Goal: Navigation & Orientation: Find specific page/section

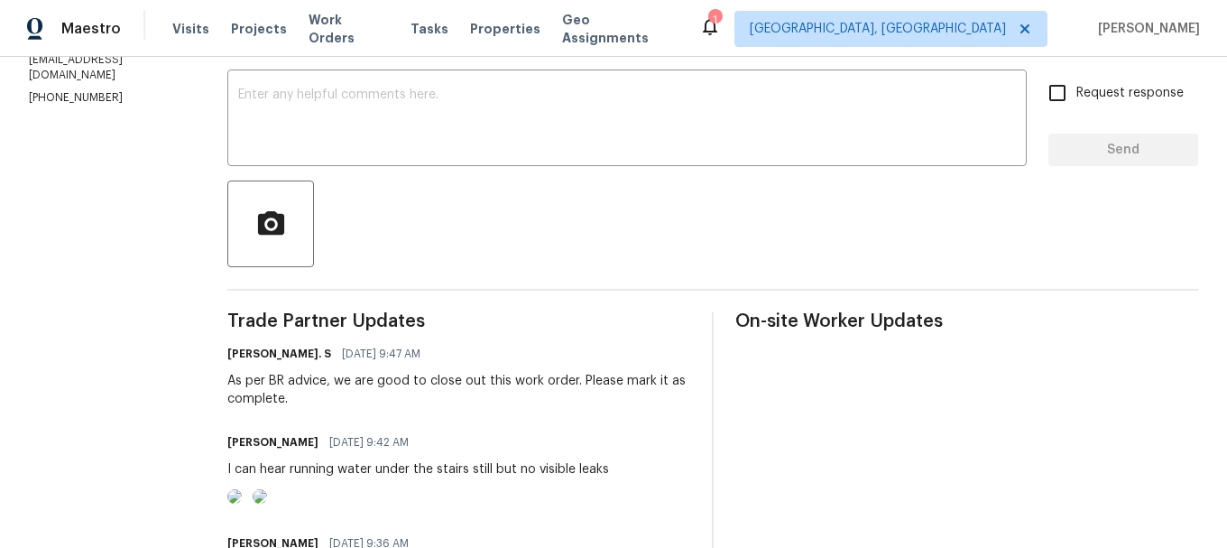
scroll to position [41, 0]
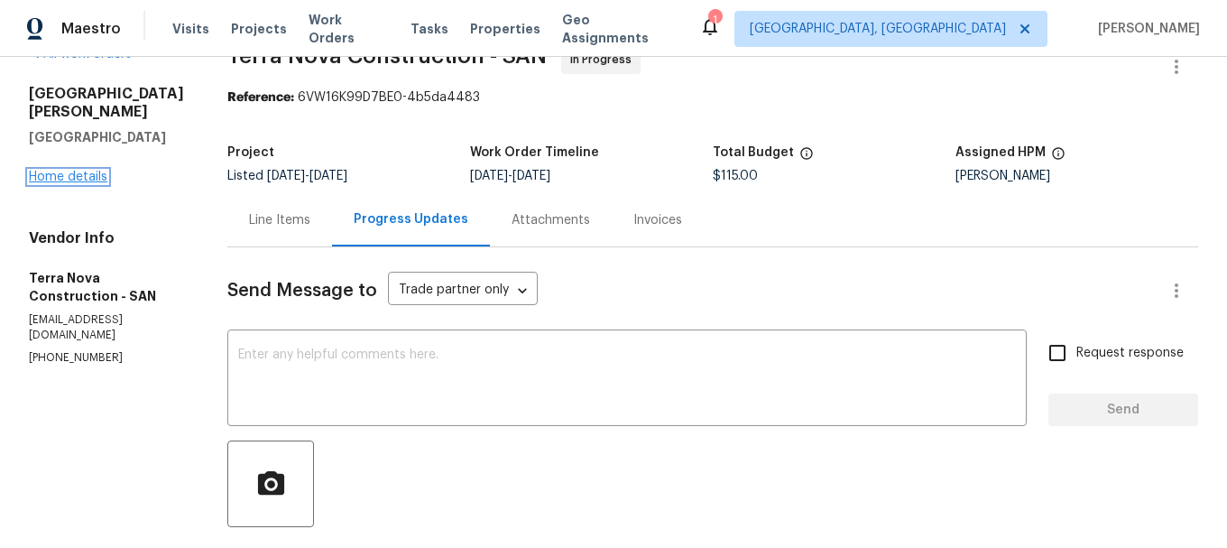
click at [81, 171] on link "Home details" at bounding box center [68, 177] width 79 height 13
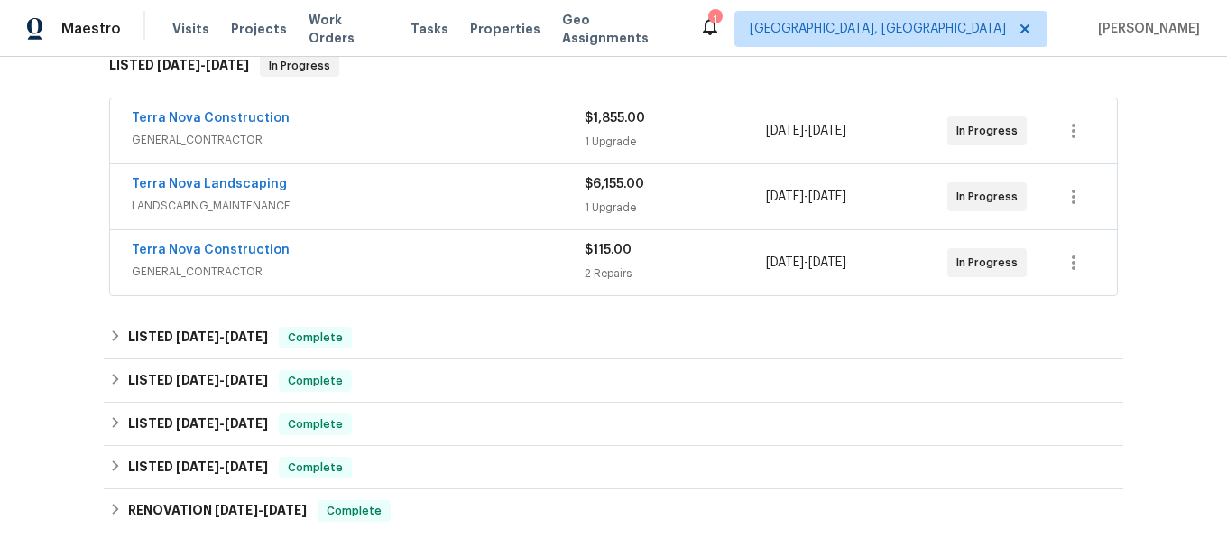
scroll to position [308, 0]
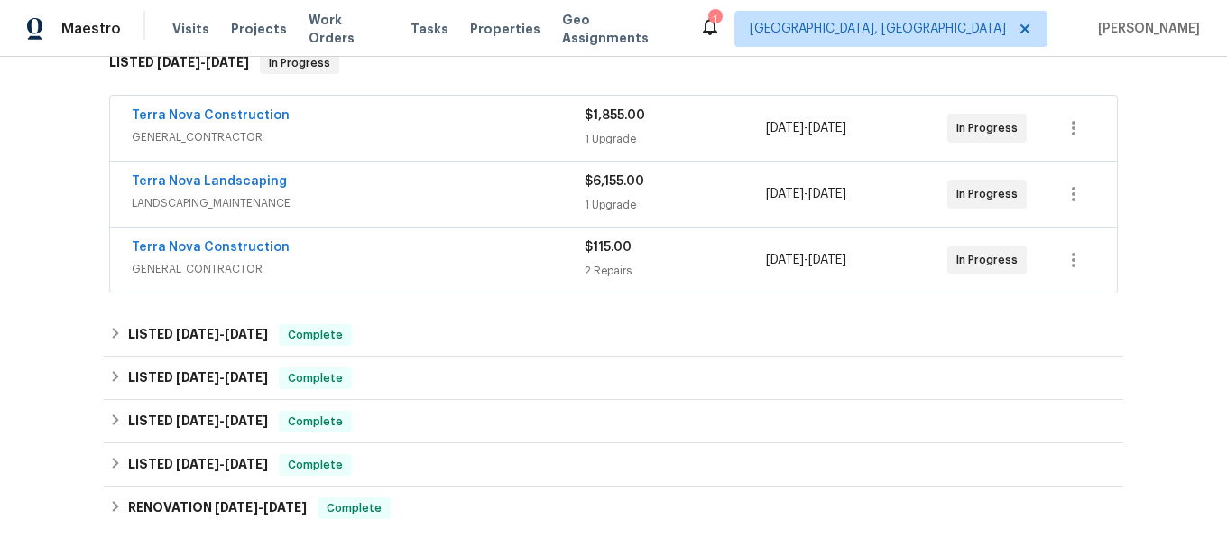
click at [345, 139] on span "GENERAL_CONTRACTOR" at bounding box center [358, 137] width 453 height 18
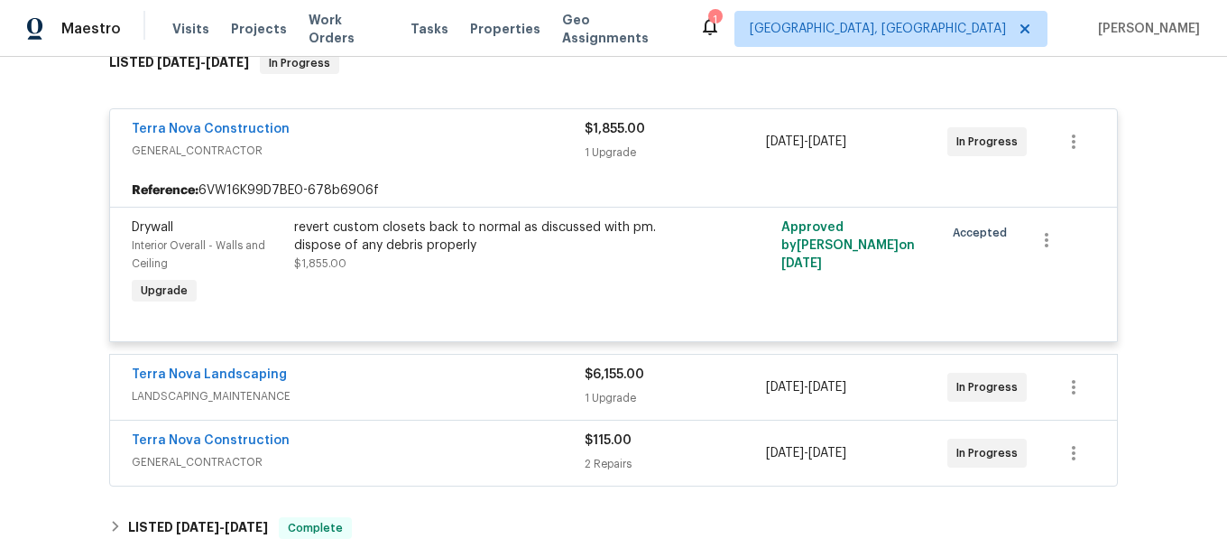
click at [328, 136] on div "Terra Nova Construction" at bounding box center [358, 131] width 453 height 22
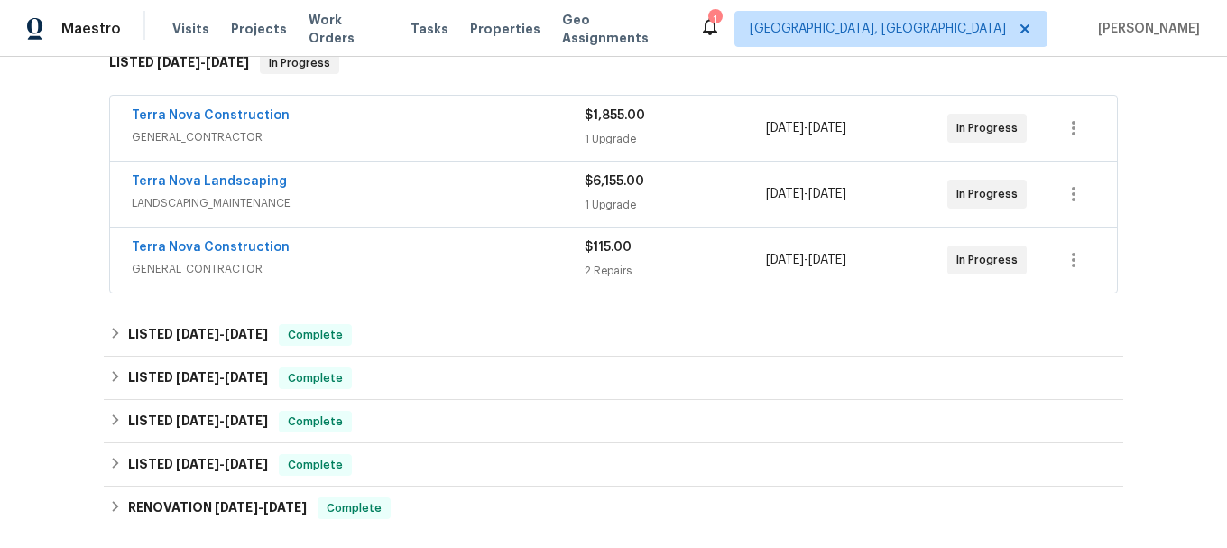
click at [335, 189] on div "Terra Nova Landscaping" at bounding box center [358, 183] width 453 height 22
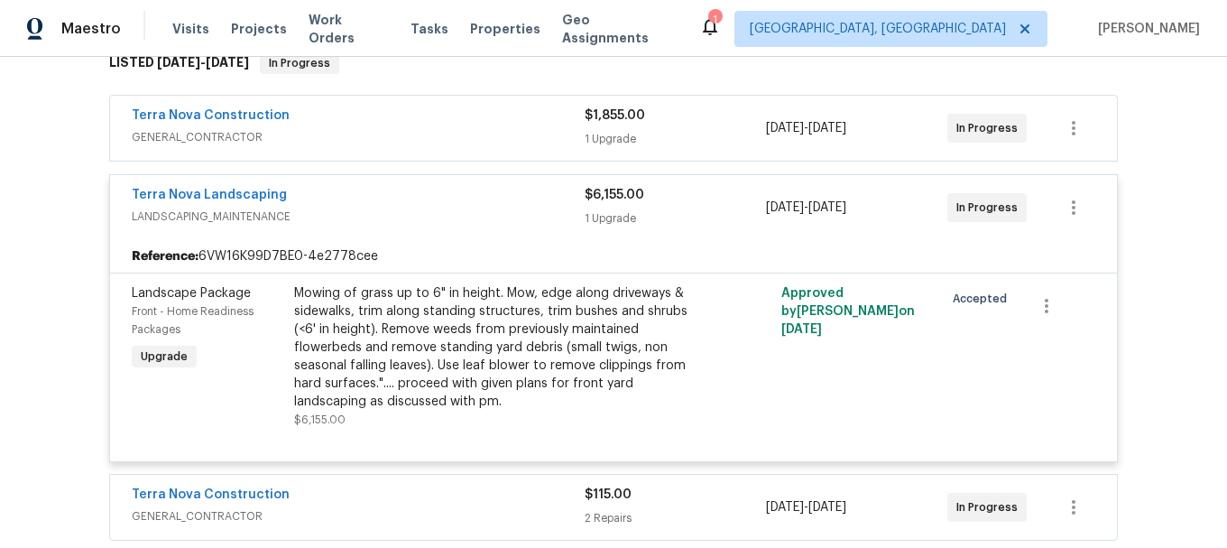
click at [335, 189] on div "Terra Nova Landscaping" at bounding box center [358, 197] width 453 height 22
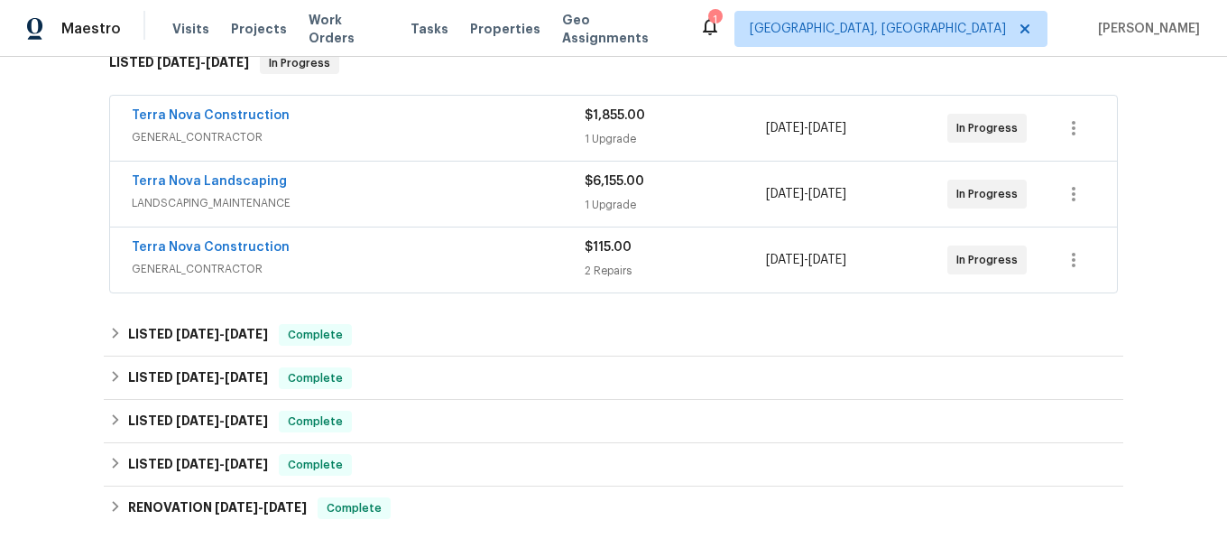
click at [357, 278] on div "Terra Nova Construction GENERAL_CONTRACTOR" at bounding box center [358, 259] width 453 height 43
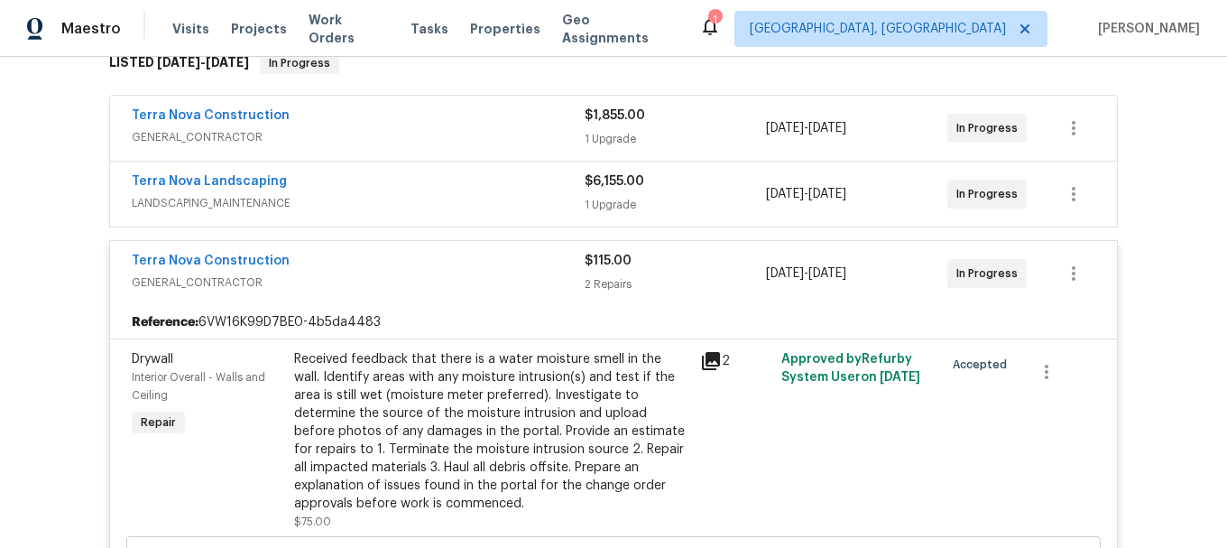
drag, startPoint x: 1222, startPoint y: 201, endPoint x: 870, endPoint y: 317, distance: 370.4
click at [870, 317] on div "Reference: 6VW16K99D7BE0-4b5da4483" at bounding box center [613, 322] width 1007 height 32
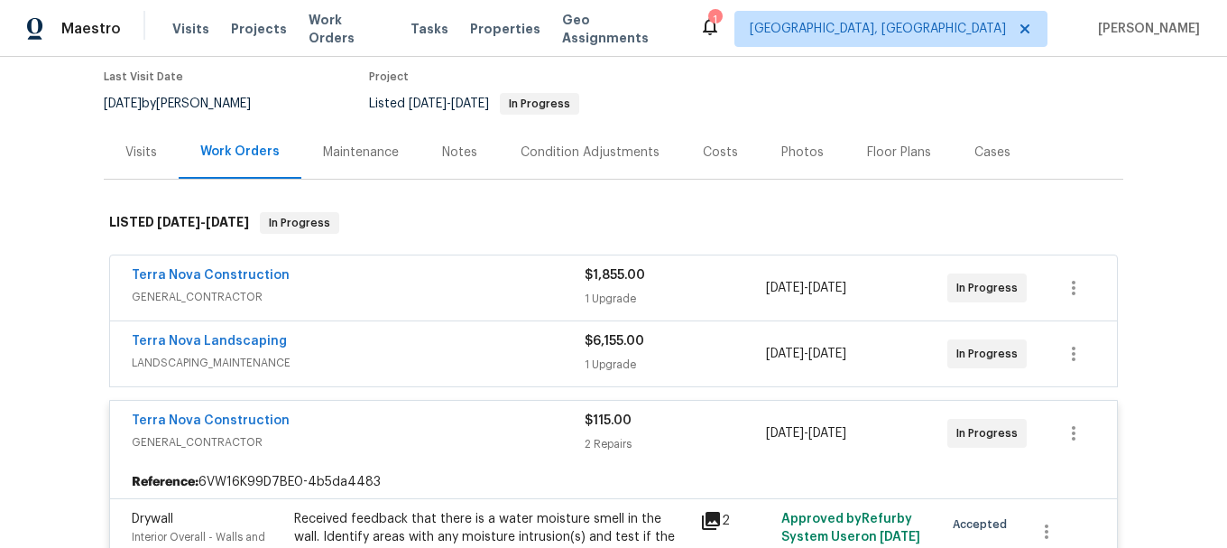
scroll to position [152, 0]
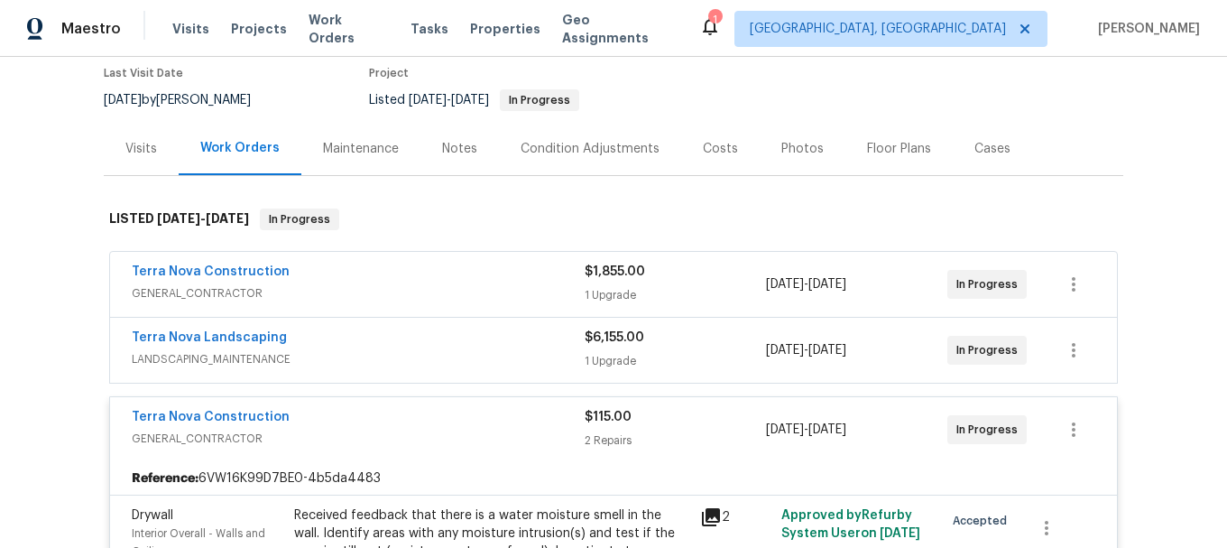
click at [442, 286] on span "GENERAL_CONTRACTOR" at bounding box center [358, 293] width 453 height 18
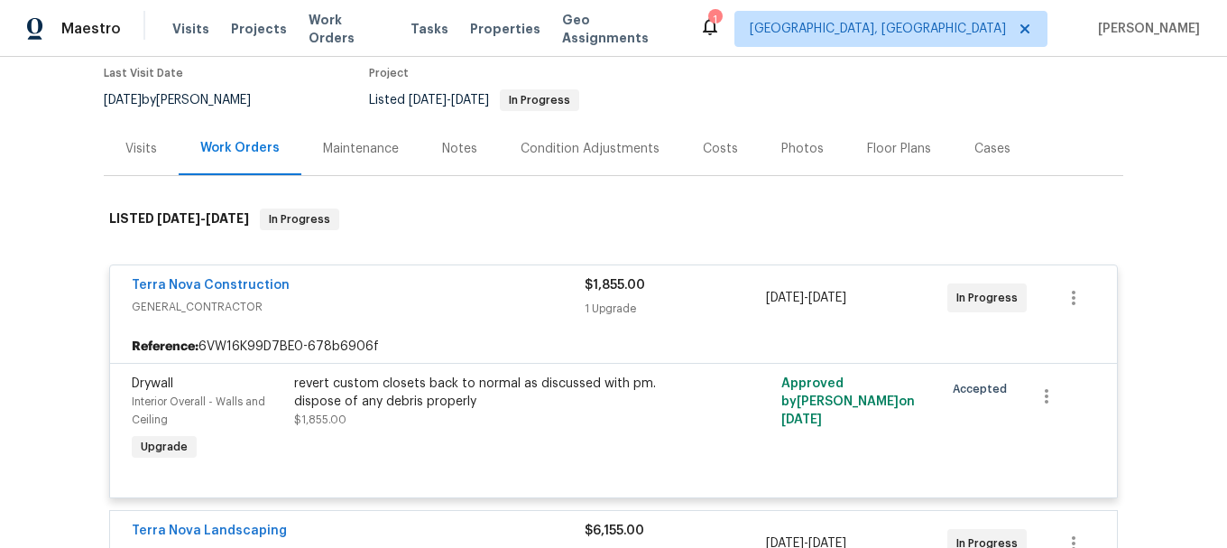
click at [438, 283] on div "Terra Nova Construction" at bounding box center [358, 287] width 453 height 22
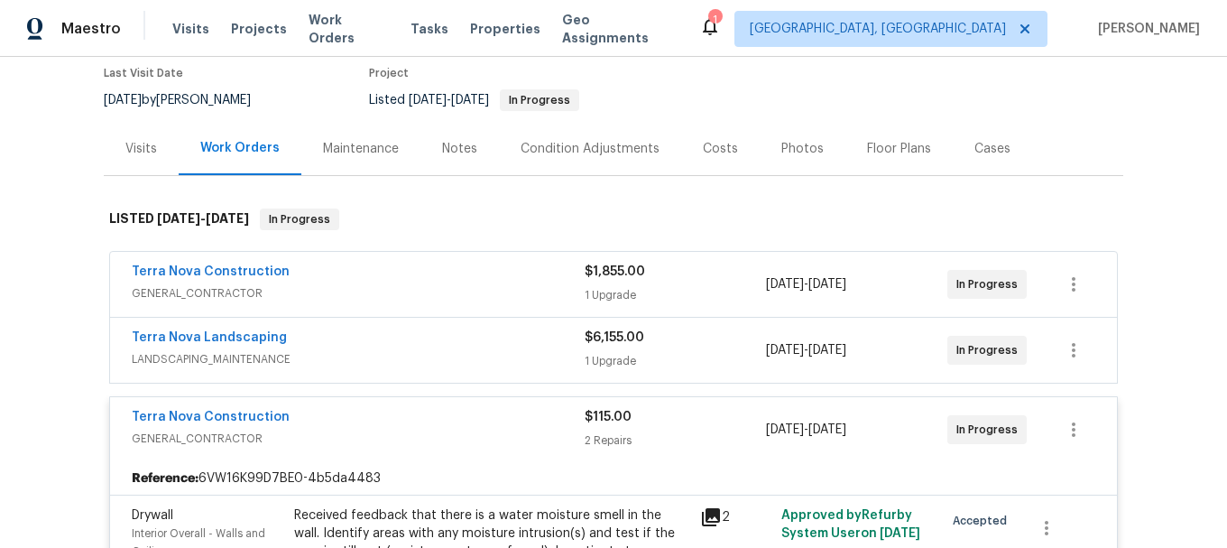
drag, startPoint x: 346, startPoint y: 327, endPoint x: 345, endPoint y: 317, distance: 10.0
click at [345, 318] on div "Terra Nova Landscaping LANDSCAPING_MAINTENANCE $6,155.00 1 Upgrade 9/22/2025 - …" at bounding box center [613, 350] width 1007 height 65
click at [349, 291] on span "GENERAL_CONTRACTOR" at bounding box center [358, 293] width 453 height 18
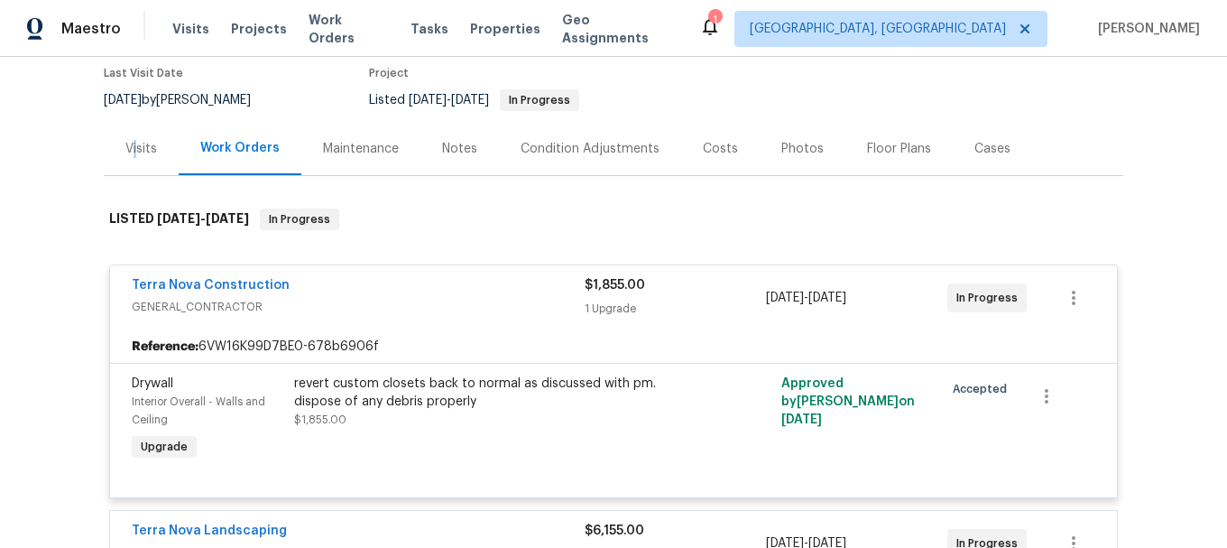
click at [129, 144] on div "Visits" at bounding box center [141, 149] width 32 height 18
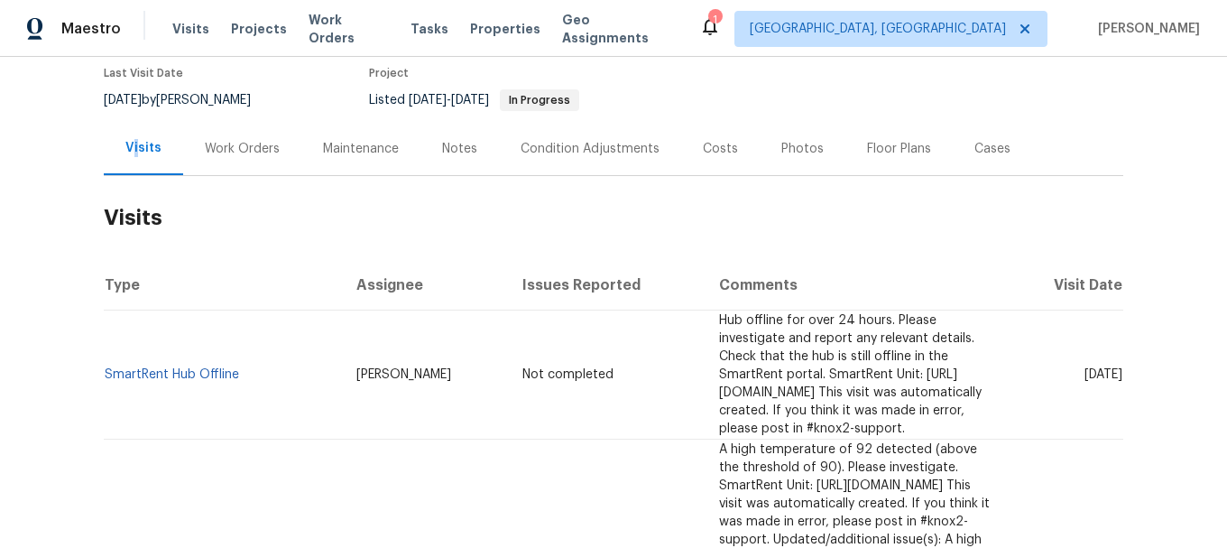
click at [1197, 139] on div "Back to all projects 13080 Camino Del Valle, Poway, CA 92064 5 Beds | 4 Baths |…" at bounding box center [613, 302] width 1227 height 491
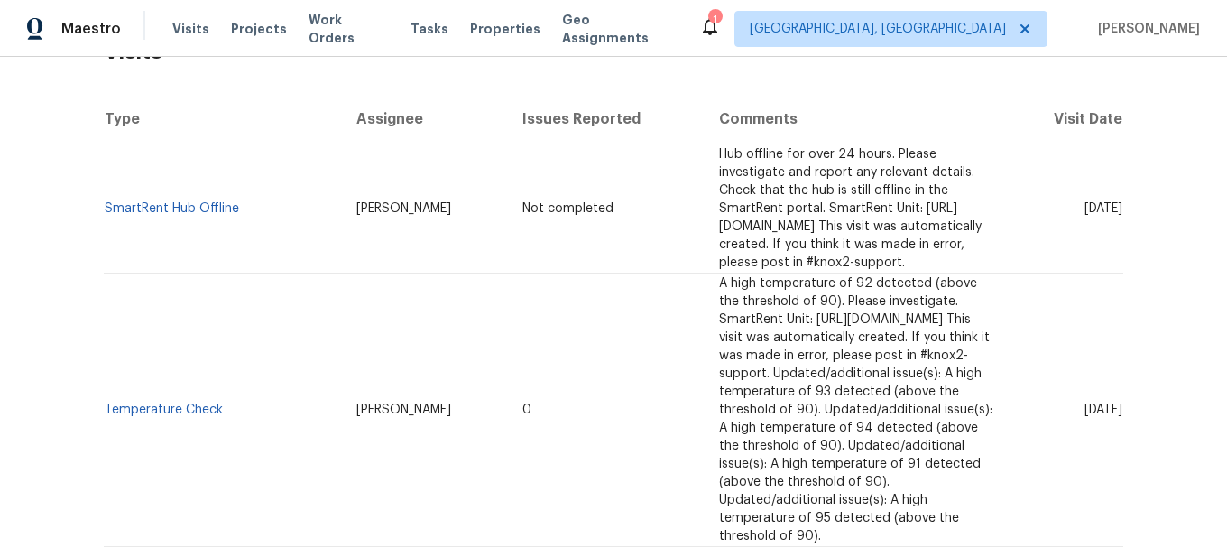
scroll to position [324, 0]
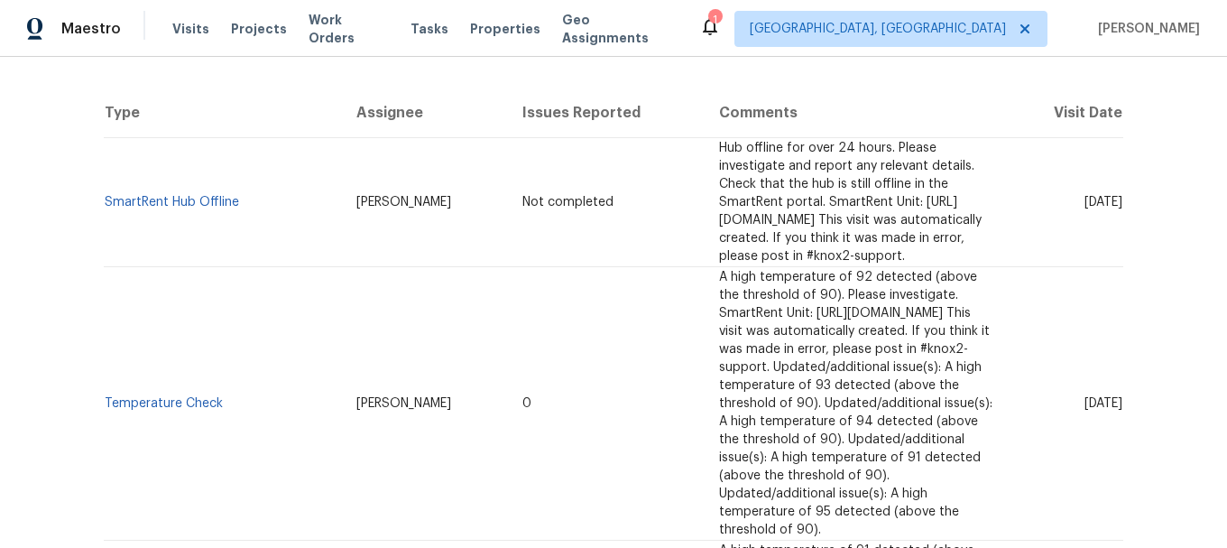
click at [939, 280] on td "A high temperature of 92 detected (above the threshold of 90). Please investiga…" at bounding box center [858, 403] width 306 height 273
click at [738, 54] on div "Maestro Visits Projects Work Orders Tasks Properties Geo Assignments 1 Albuquer…" at bounding box center [613, 28] width 1227 height 57
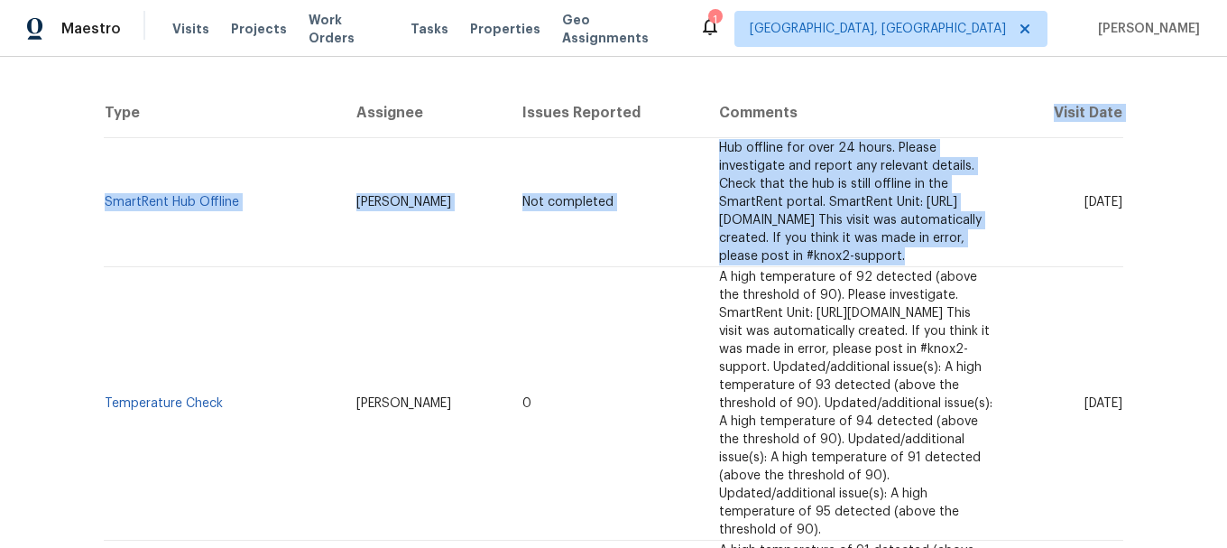
drag, startPoint x: 982, startPoint y: 130, endPoint x: 991, endPoint y: 179, distance: 49.6
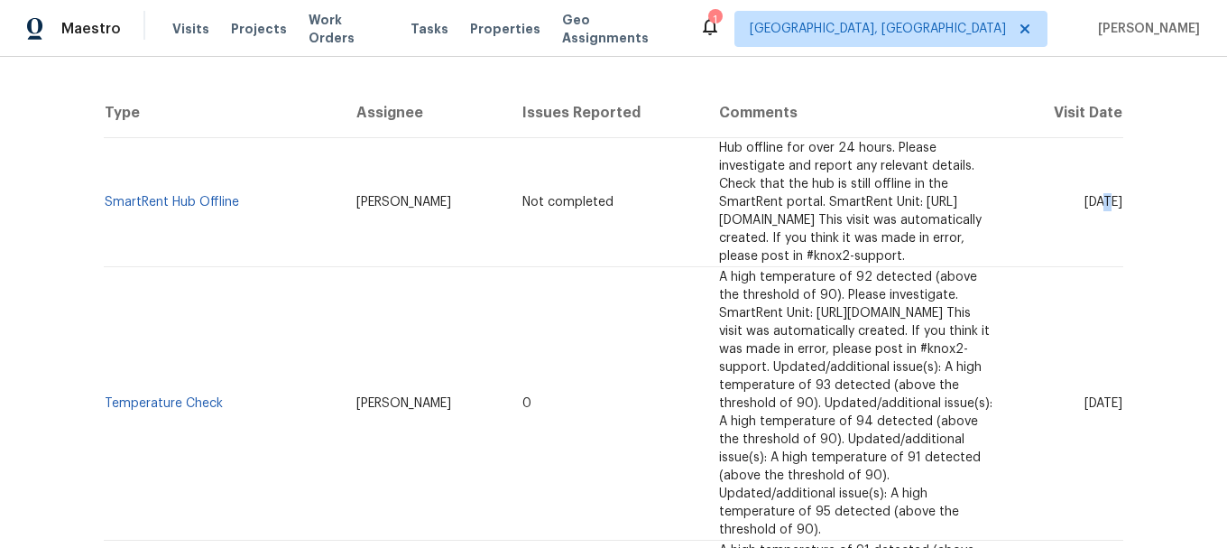
click at [1039, 165] on td "Thu, Oct 02 2025" at bounding box center [1067, 202] width 113 height 129
drag, startPoint x: 1206, startPoint y: 177, endPoint x: 1218, endPoint y: 177, distance: 12.6
click at [1218, 177] on div "Back to all projects 13080 Camino Del Valle, Poway, CA 92064 5 Beds | 4 Baths |…" at bounding box center [613, 302] width 1227 height 491
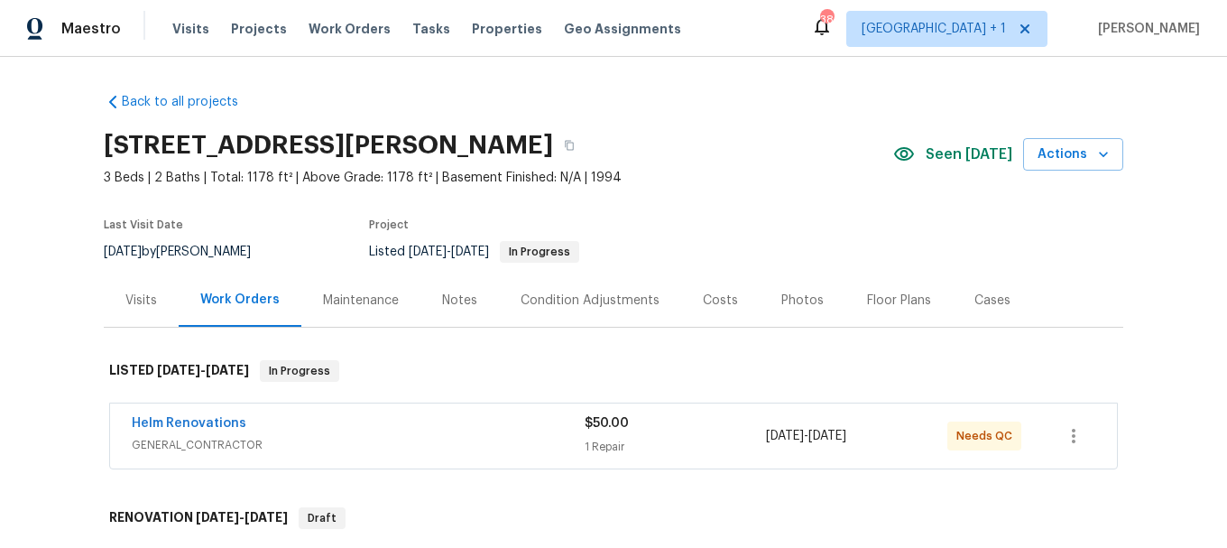
click at [632, 13] on div "Visits Projects Work Orders Tasks Properties Geo Assignments" at bounding box center [437, 29] width 531 height 36
drag, startPoint x: 0, startPoint y: 0, endPoint x: 624, endPoint y: 0, distance: 623.5
click at [624, 0] on div "Maestro Visits Projects Work Orders Tasks Properties Geo Assignments 38 [GEOGRA…" at bounding box center [613, 28] width 1227 height 57
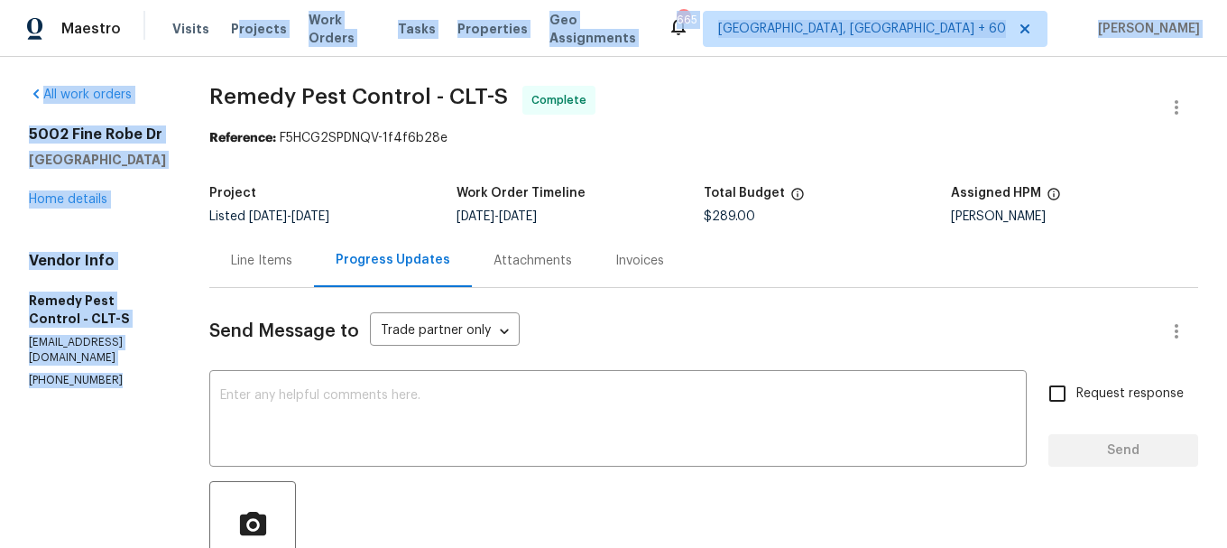
drag, startPoint x: 199, startPoint y: 69, endPoint x: 189, endPoint y: 71, distance: 10.3
click at [189, 69] on div "Maestro Visits Projects Work Orders Tasks Properties Geo Assignments 665 Albuqu…" at bounding box center [613, 274] width 1227 height 548
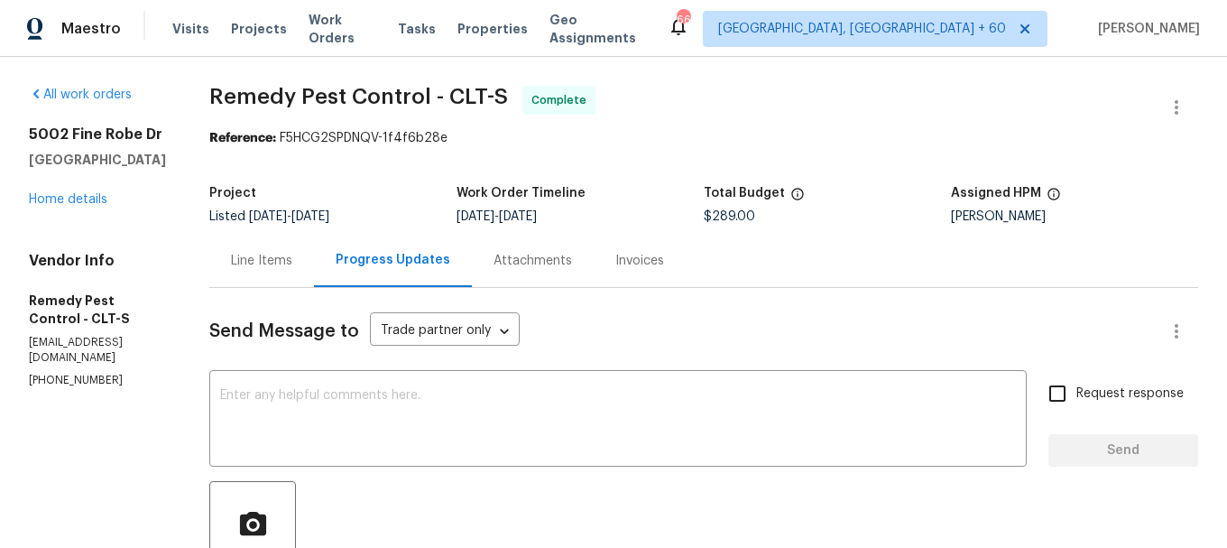
click at [819, 95] on span "Remedy Pest Control - CLT-S Complete" at bounding box center [682, 107] width 946 height 43
click at [1031, 31] on icon at bounding box center [1025, 29] width 14 height 14
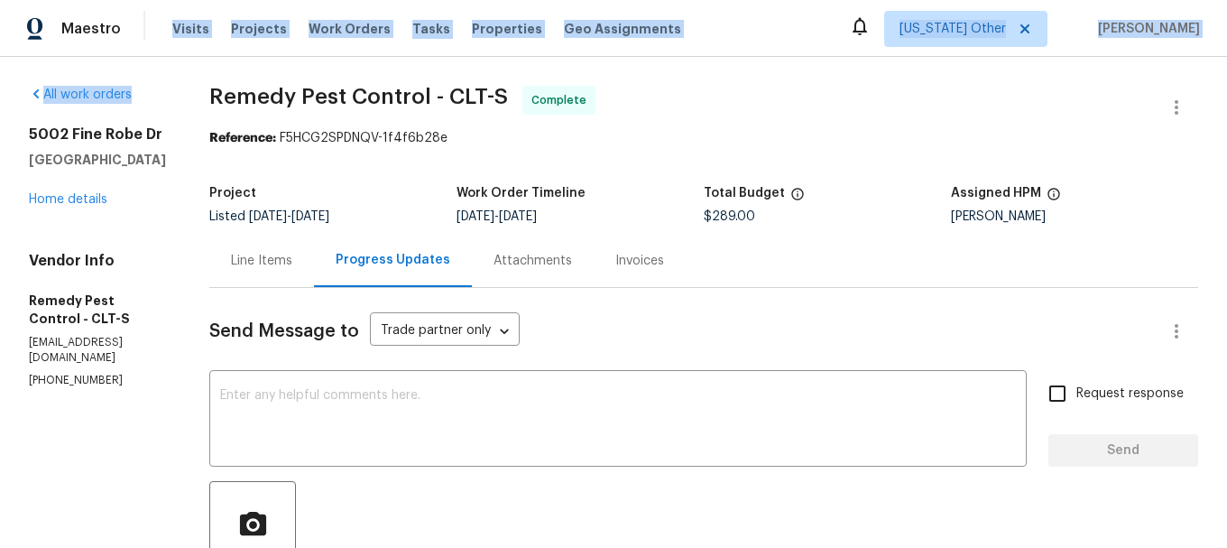
drag, startPoint x: 163, startPoint y: 57, endPoint x: 165, endPoint y: 45, distance: 11.9
click at [164, 50] on div "Maestro Visits Projects Work Orders Tasks Properties Geo Assignments Alabama Ot…" at bounding box center [613, 274] width 1227 height 548
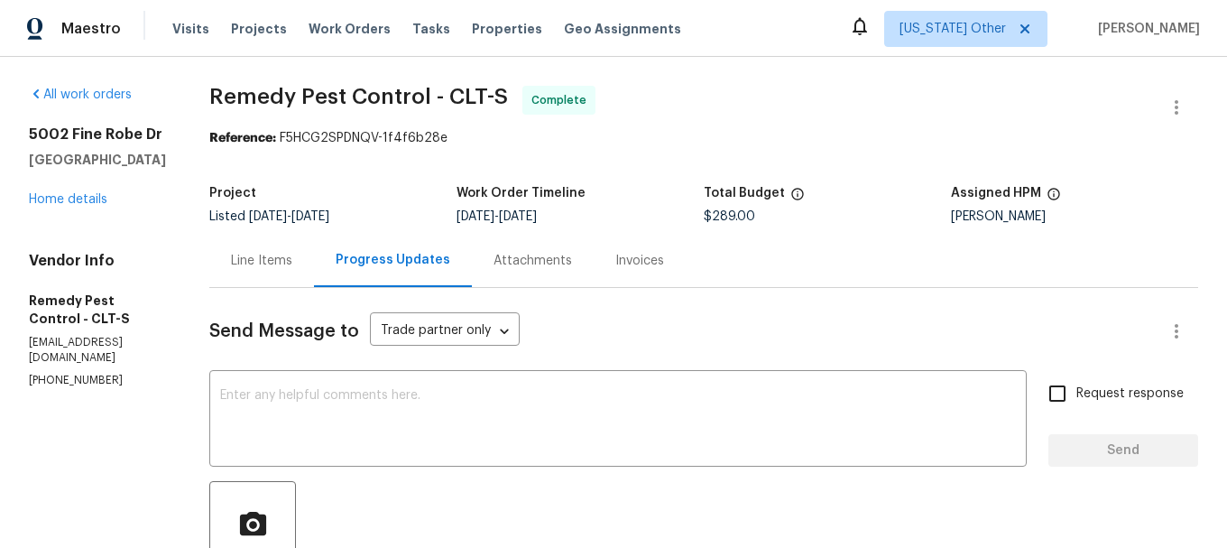
click at [133, 42] on div "Maestro Visits Projects Work Orders Tasks Properties Geo Assignments" at bounding box center [351, 29] width 703 height 36
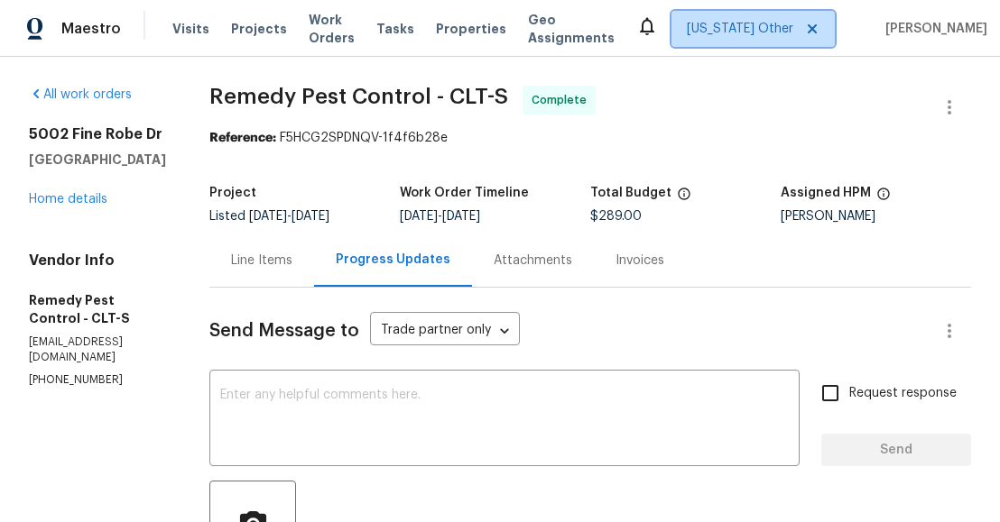
drag, startPoint x: 729, startPoint y: 38, endPoint x: 631, endPoint y: 59, distance: 100.5
click at [729, 38] on span "Alabama Other" at bounding box center [752, 29] width 163 height 36
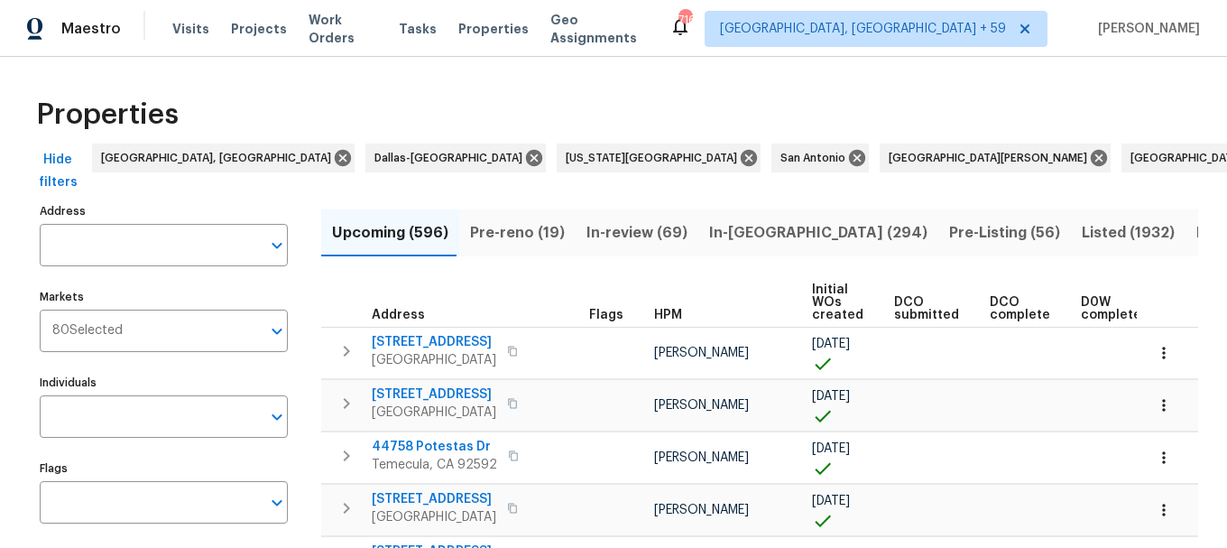
click at [645, 98] on div "Properties" at bounding box center [613, 115] width 1169 height 58
click at [671, 108] on div "Properties" at bounding box center [613, 115] width 1169 height 58
click at [637, 97] on div "Properties" at bounding box center [613, 115] width 1169 height 58
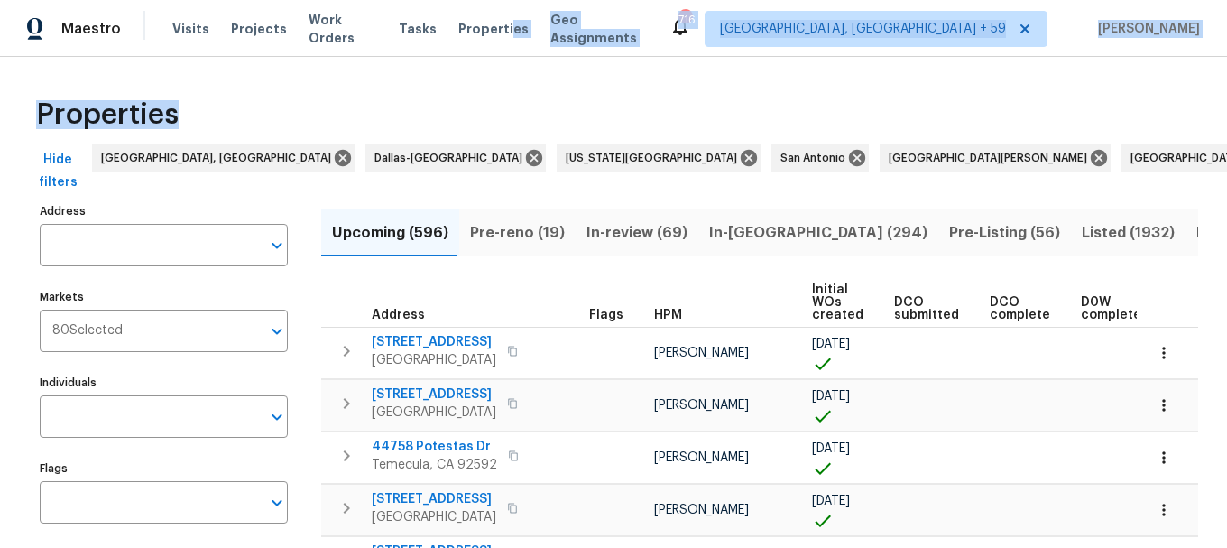
click at [502, 51] on div "Maestro Visits Projects Work Orders Tasks Properties Geo Assignments 716 Albuqu…" at bounding box center [613, 274] width 1227 height 548
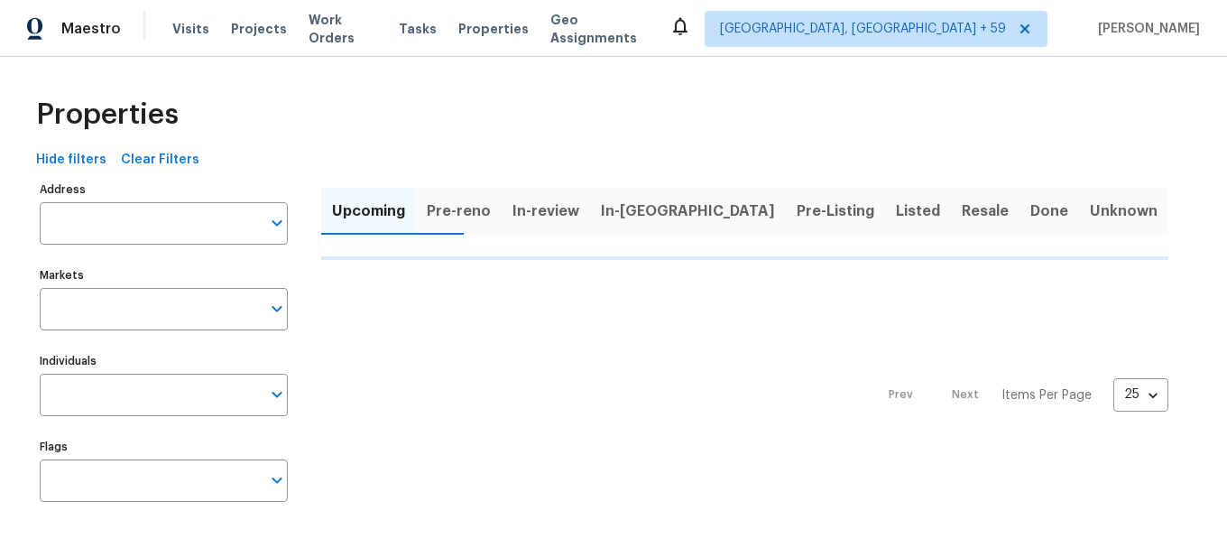
click at [84, 117] on span "Properties" at bounding box center [107, 115] width 143 height 18
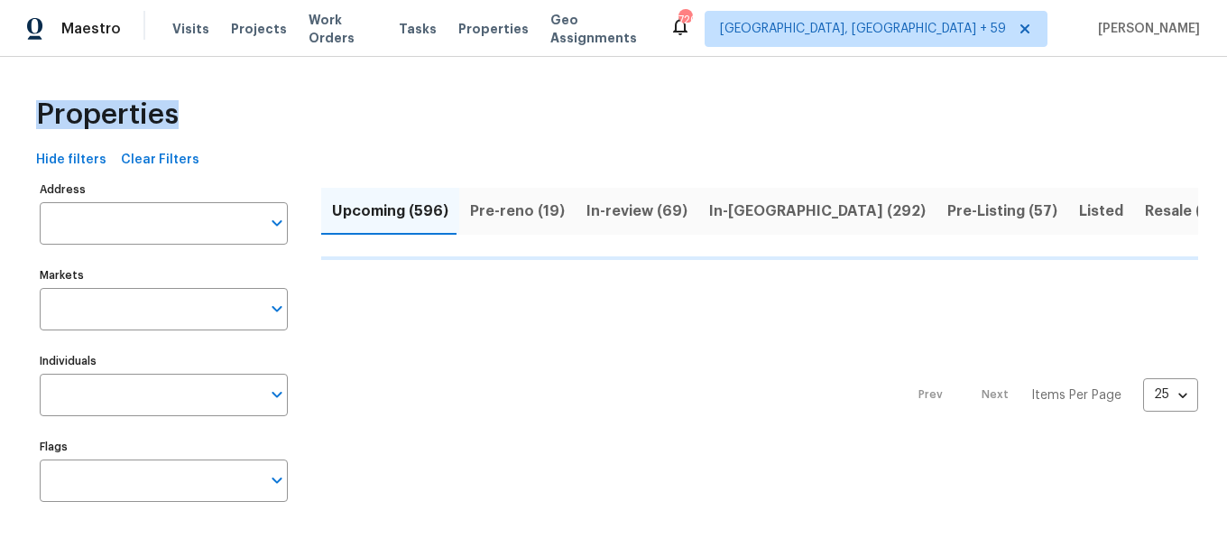
click at [140, 87] on div "Properties" at bounding box center [613, 115] width 1169 height 58
click at [75, 0] on html "Maestro Visits Projects Work Orders Tasks Properties Geo Assignments 720 Albuqu…" at bounding box center [613, 274] width 1227 height 548
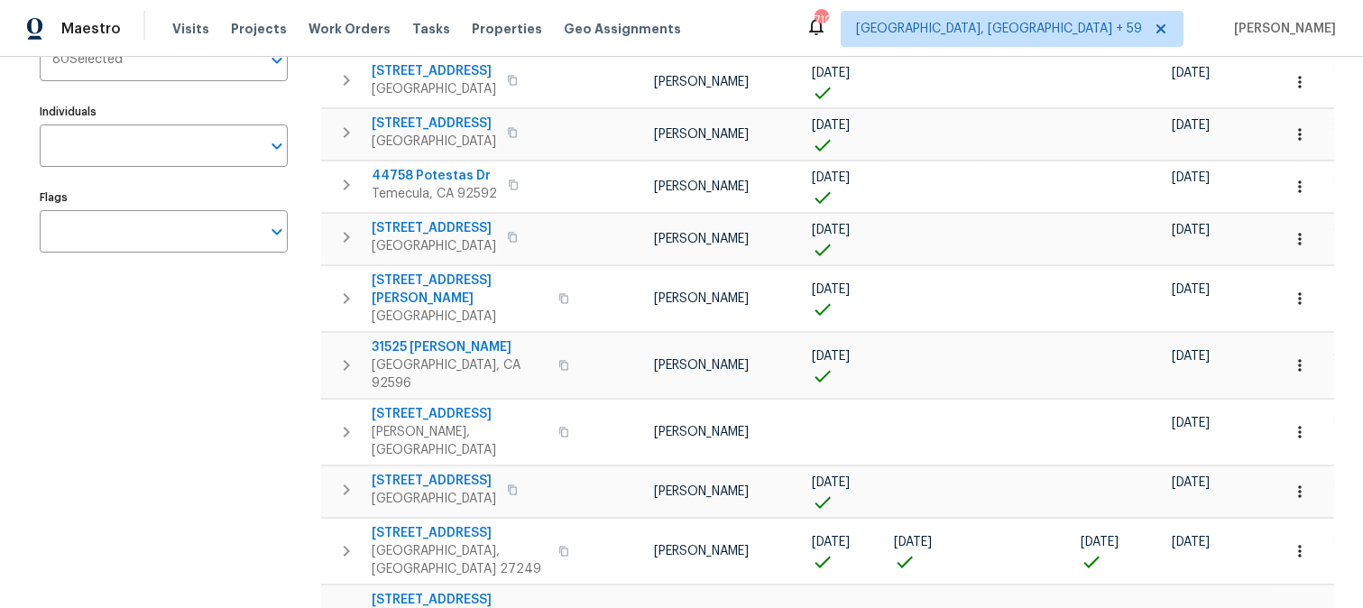
scroll to position [271, 0]
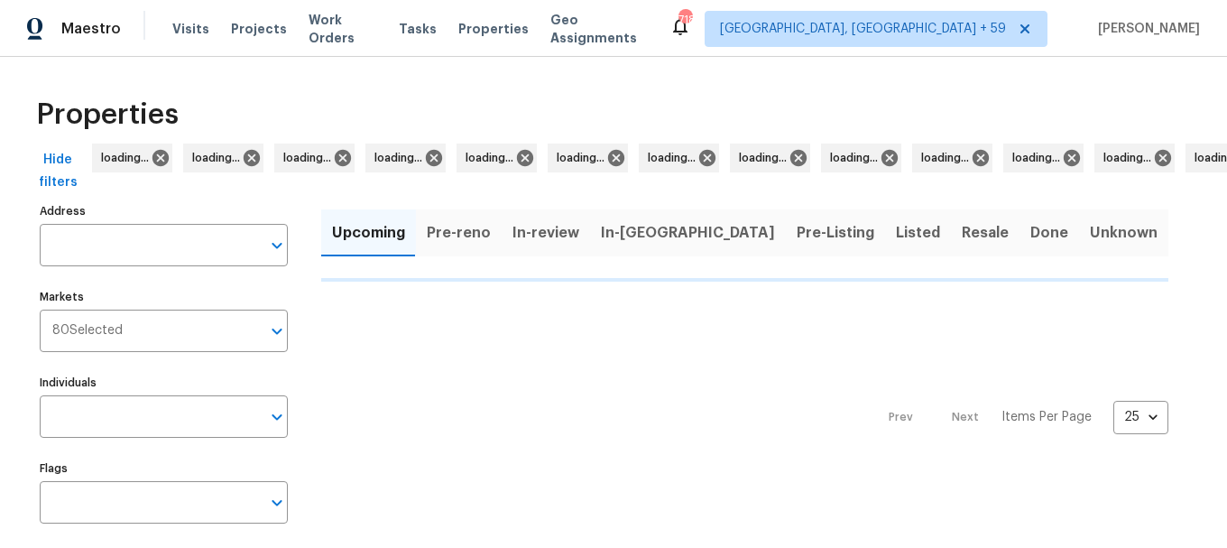
drag, startPoint x: 234, startPoint y: 35, endPoint x: 47, endPoint y: -20, distance: 194.7
click at [47, 0] on html "Maestro Visits Projects Work Orders Tasks Properties Geo Assignments 718 [GEOGR…" at bounding box center [613, 274] width 1227 height 548
